Goal: Navigation & Orientation: Find specific page/section

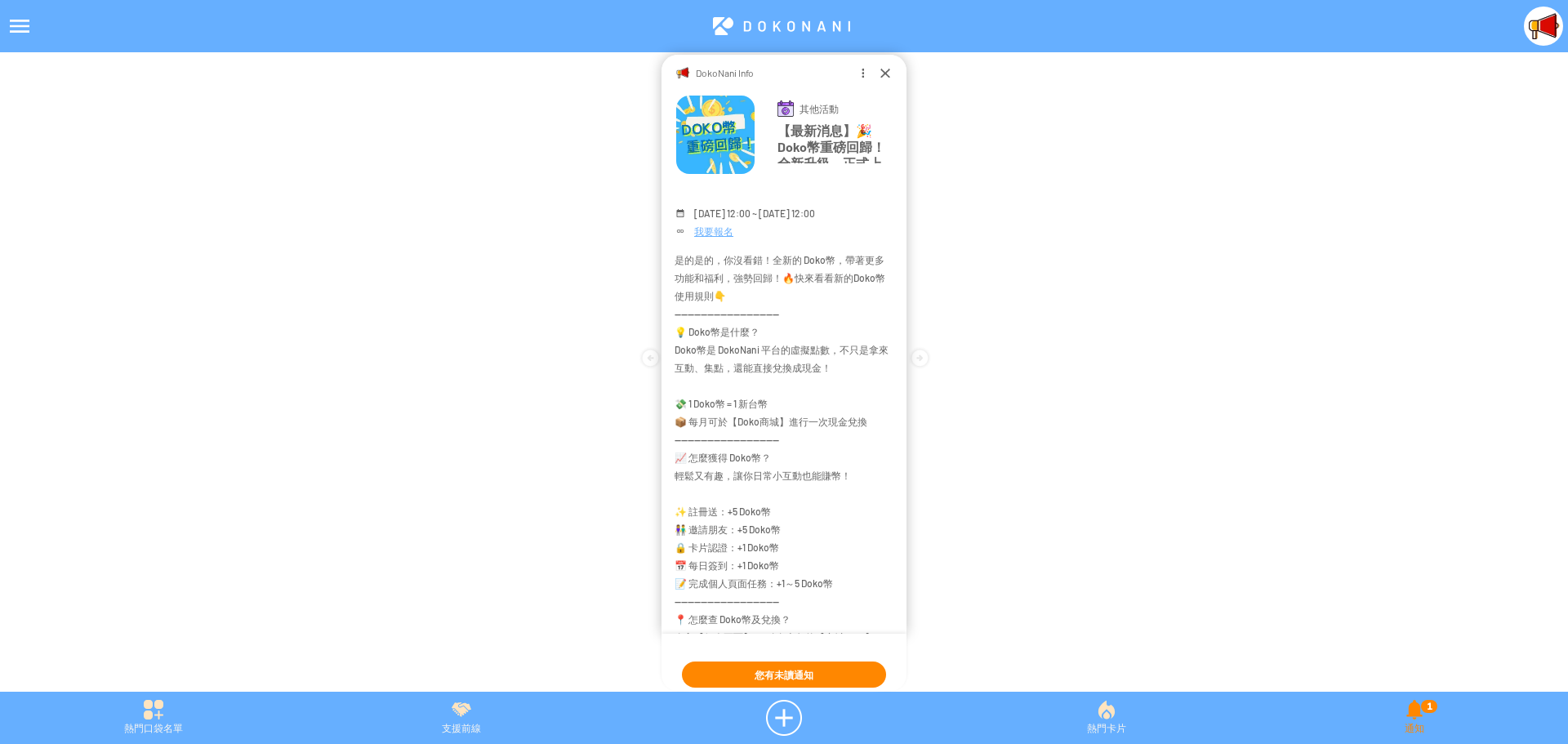
click at [1426, 711] on div "1" at bounding box center [1429, 707] width 17 height 13
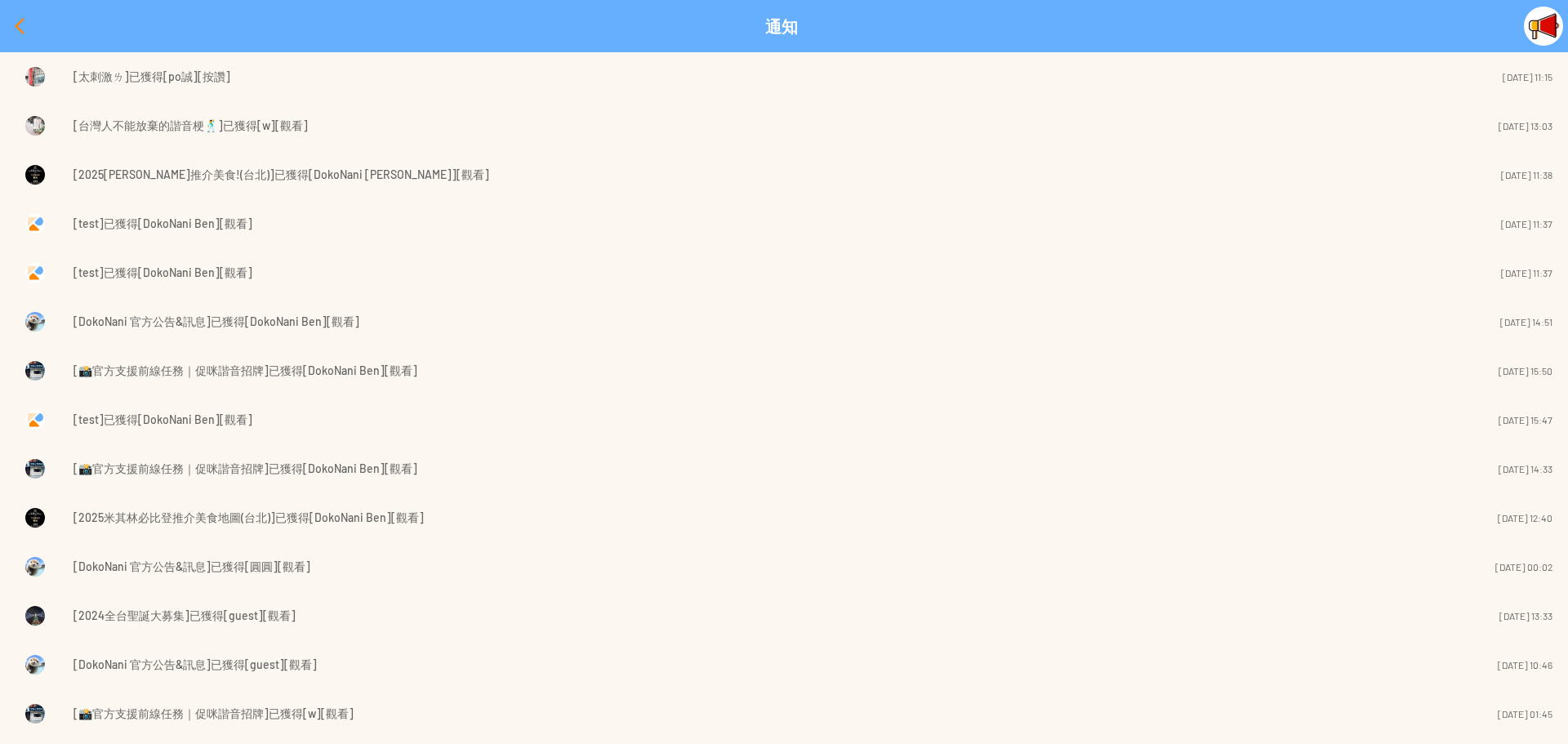
click at [15, 26] on div at bounding box center [20, 27] width 39 height 39
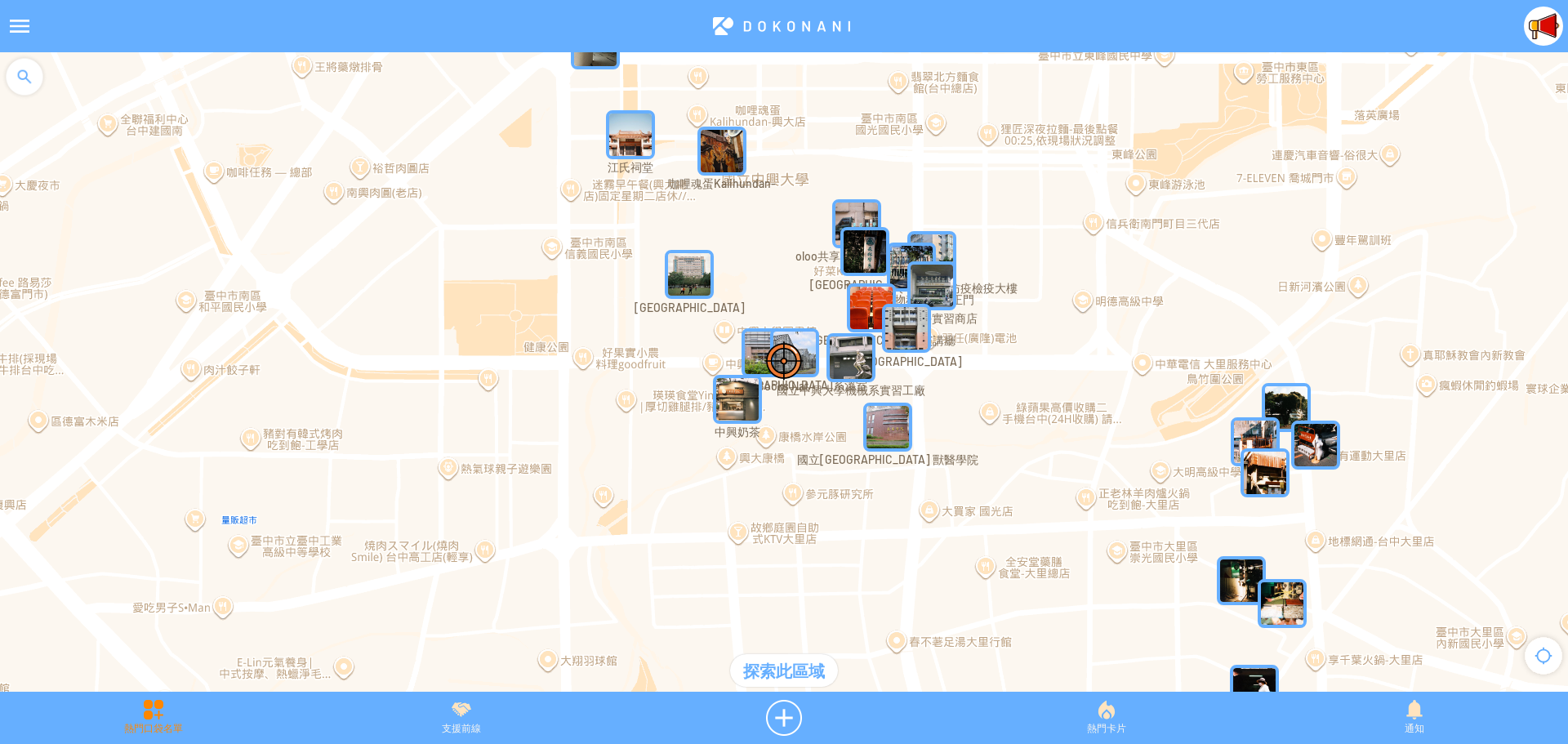
click at [160, 719] on div "熱門口袋名單" at bounding box center [153, 718] width 307 height 36
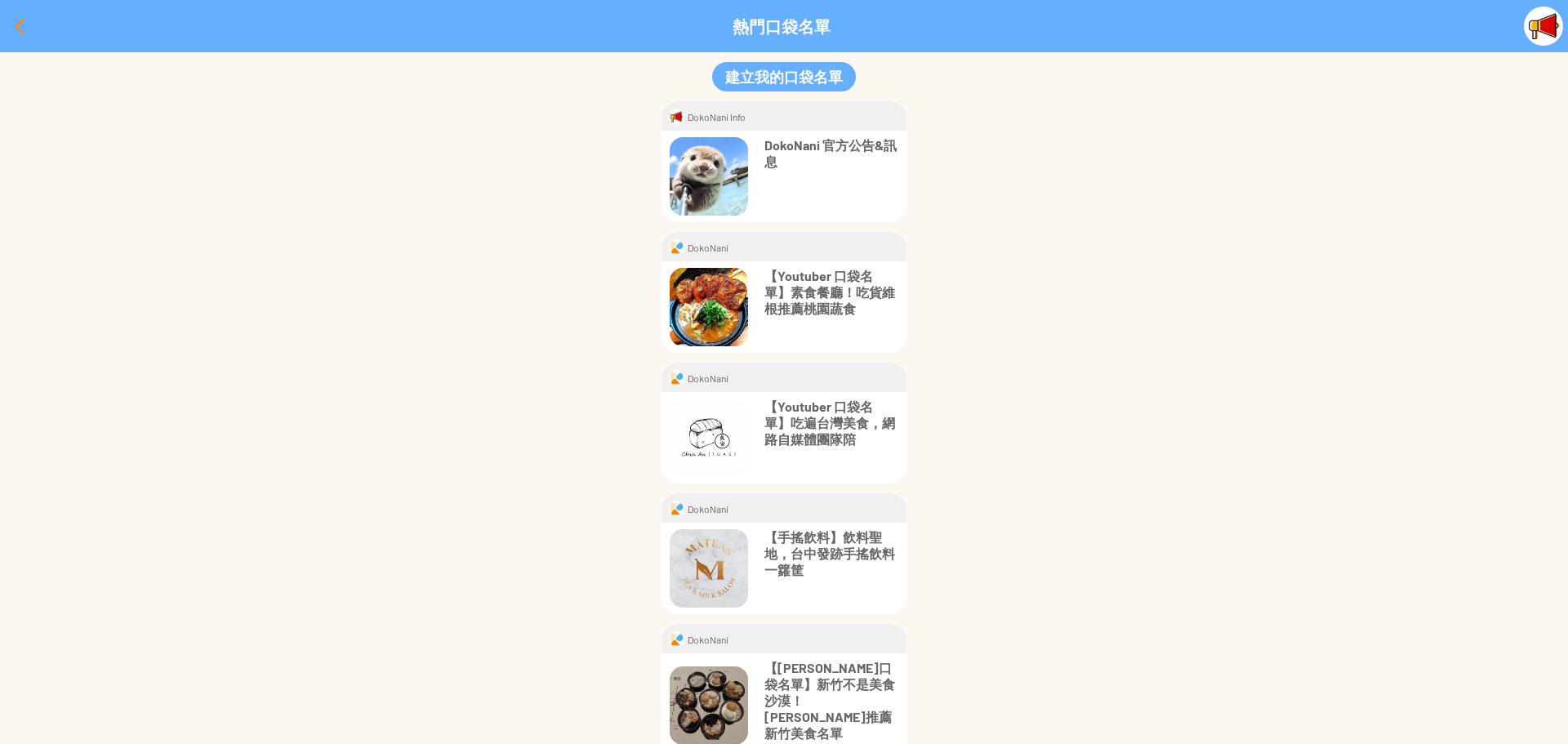
click at [17, 30] on div at bounding box center [20, 27] width 39 height 39
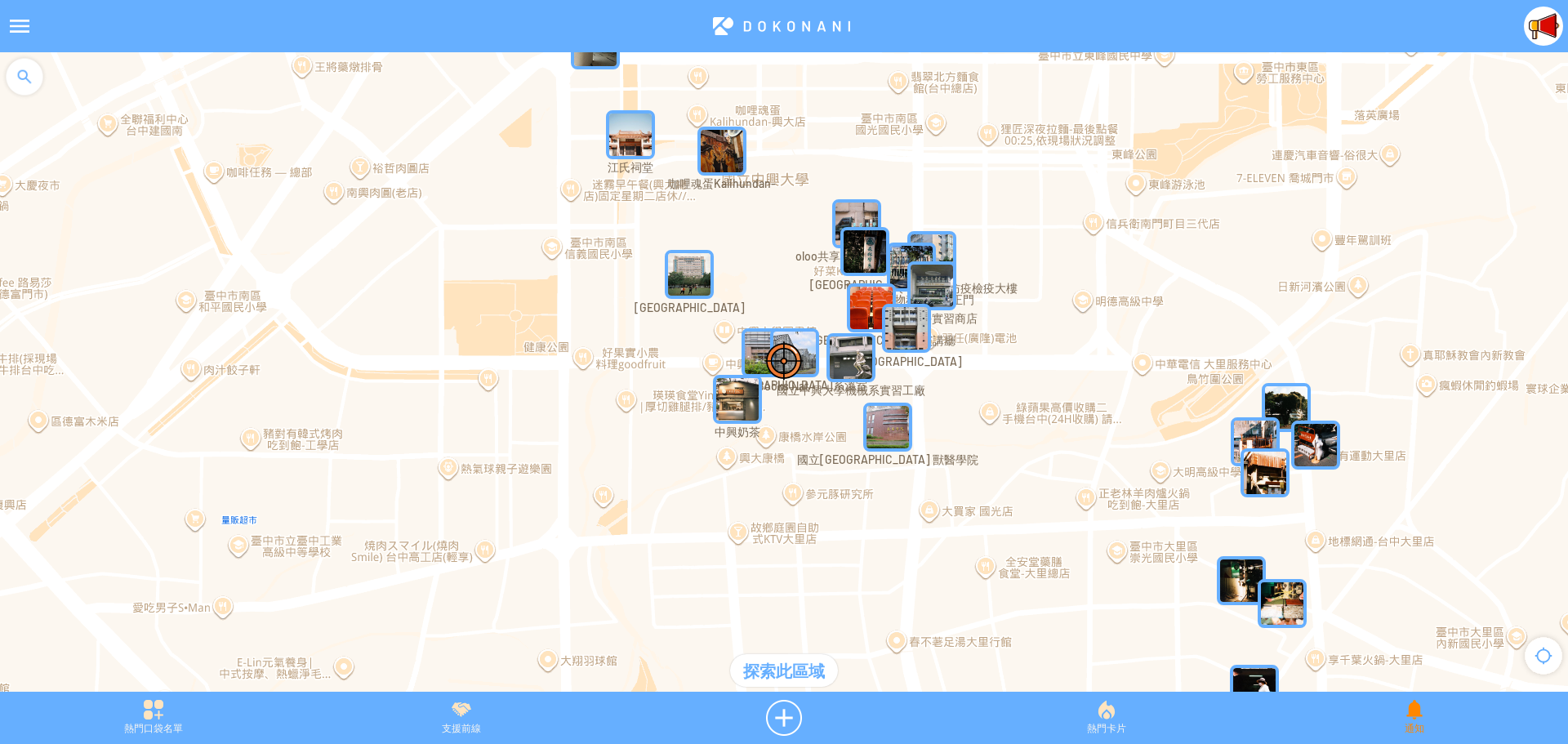
click at [1410, 712] on div "通知" at bounding box center [1414, 718] width 307 height 36
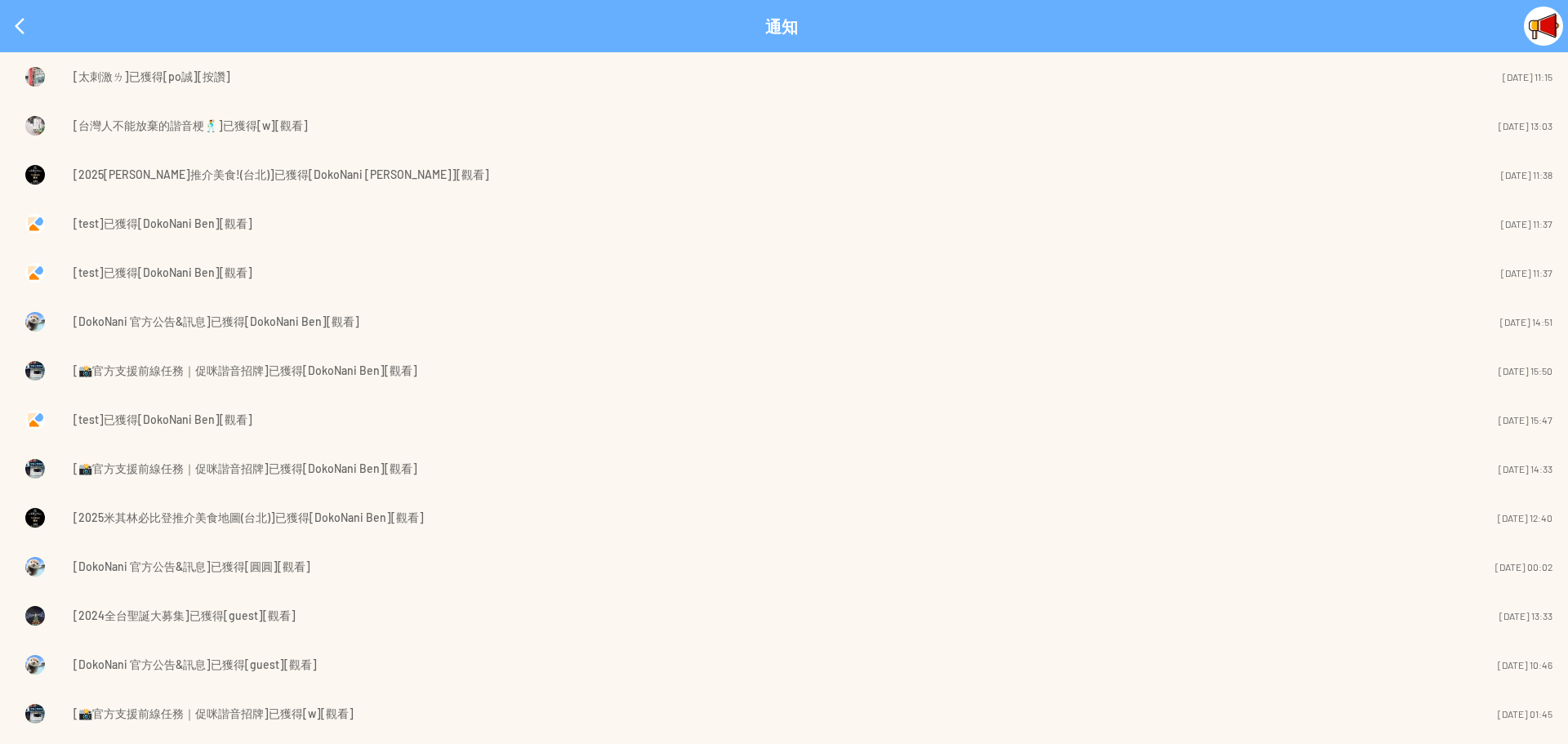
click at [116, 82] on span "[太刺激ㄌ]已獲得[po誠][按讚]" at bounding box center [152, 77] width 157 height 20
click at [7, 23] on div at bounding box center [20, 27] width 39 height 39
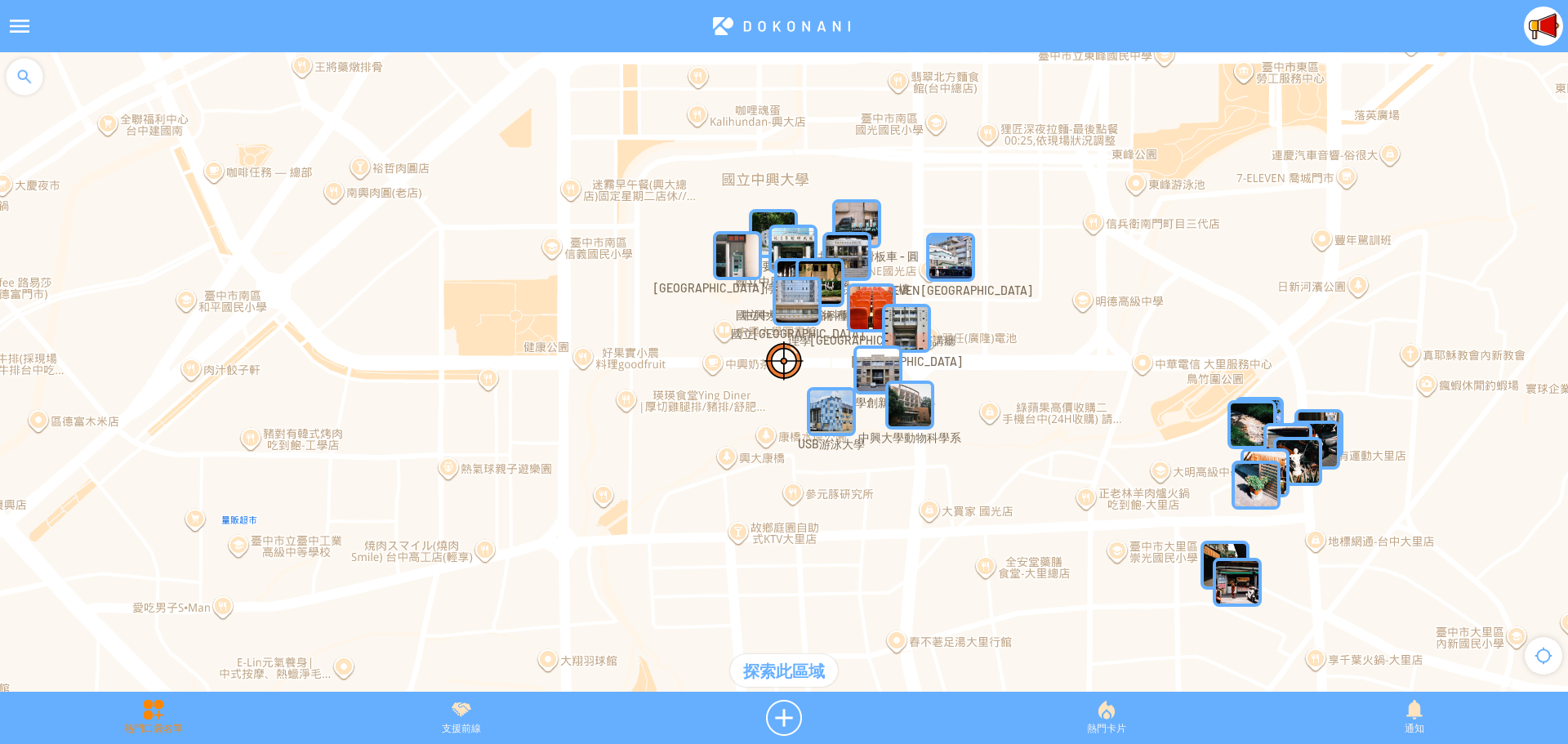
click at [149, 706] on div "熱門口袋名單" at bounding box center [153, 718] width 307 height 36
